Goal: Task Accomplishment & Management: Manage account settings

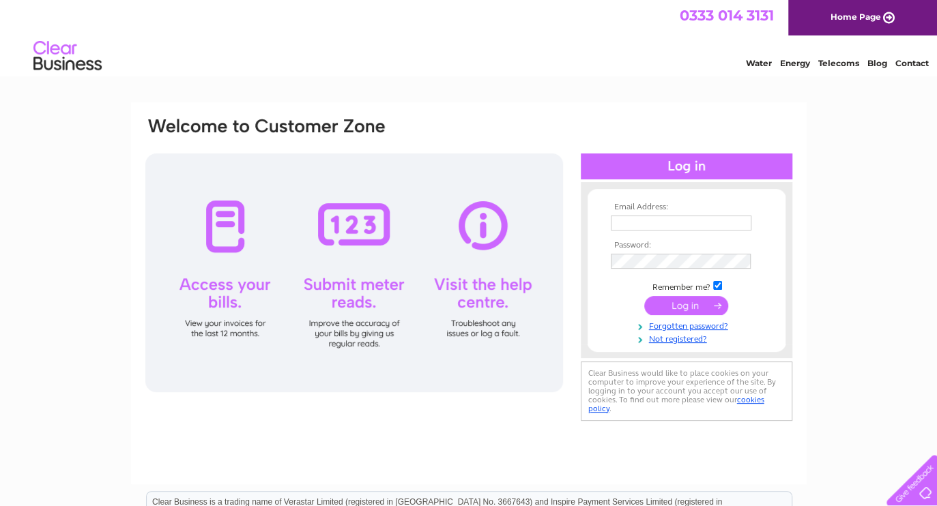
type input "j.podmore@rieker.net"
click at [674, 304] on input "submit" at bounding box center [686, 305] width 84 height 19
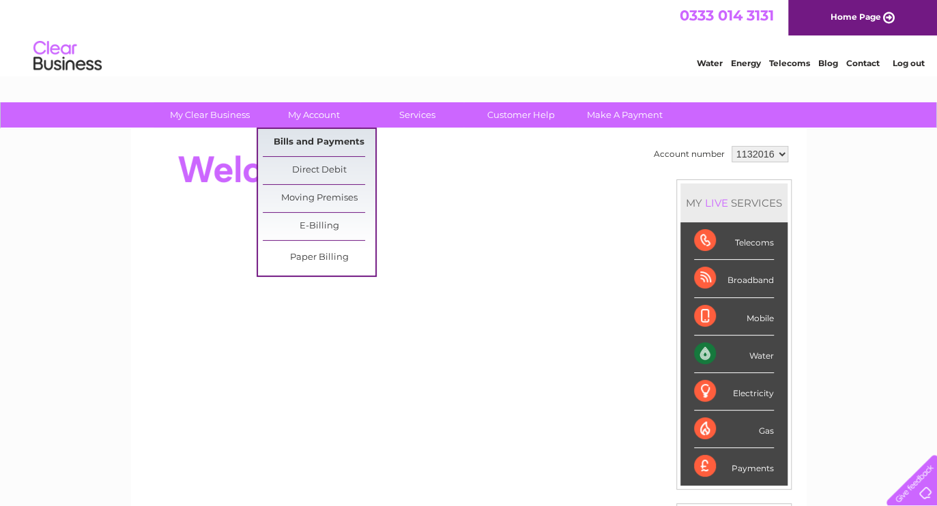
click at [306, 141] on link "Bills and Payments" at bounding box center [319, 142] width 113 height 27
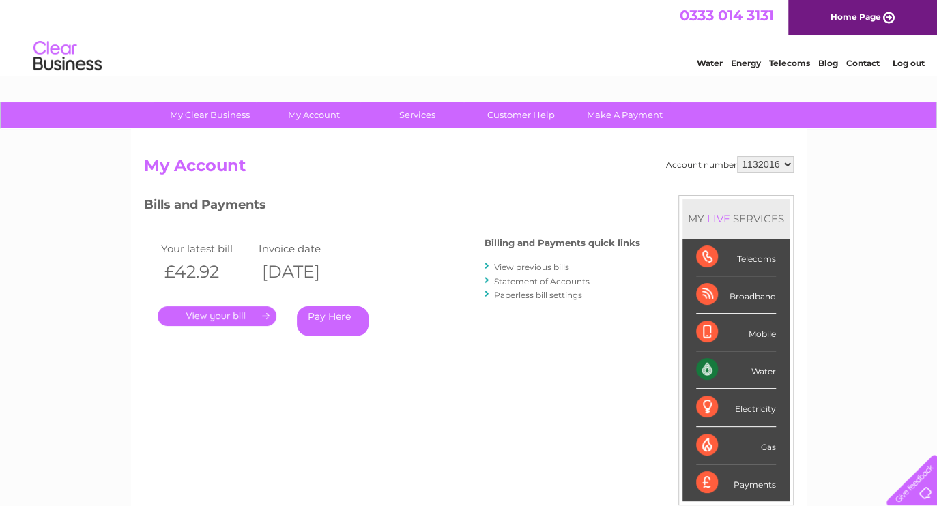
click at [210, 314] on link "." at bounding box center [217, 316] width 119 height 20
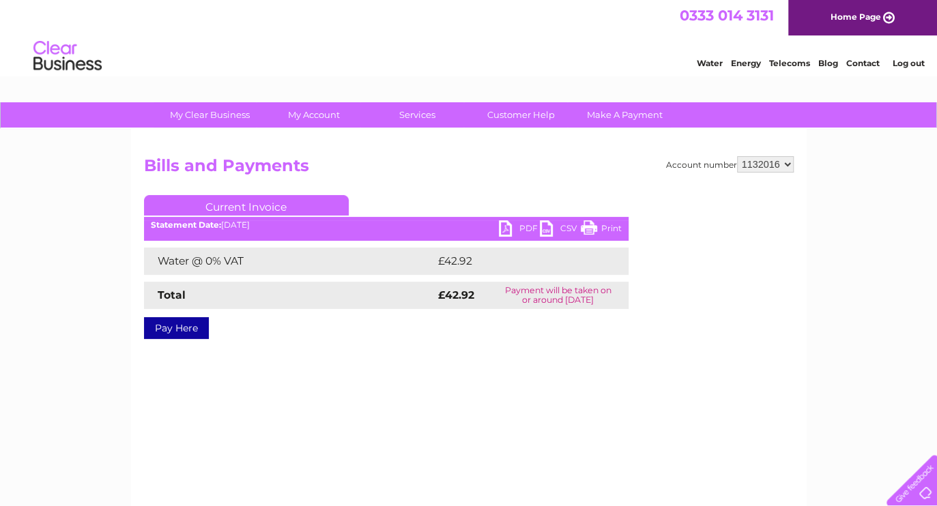
click at [508, 226] on link "PDF" at bounding box center [519, 230] width 41 height 20
